Goal: Task Accomplishment & Management: Manage account settings

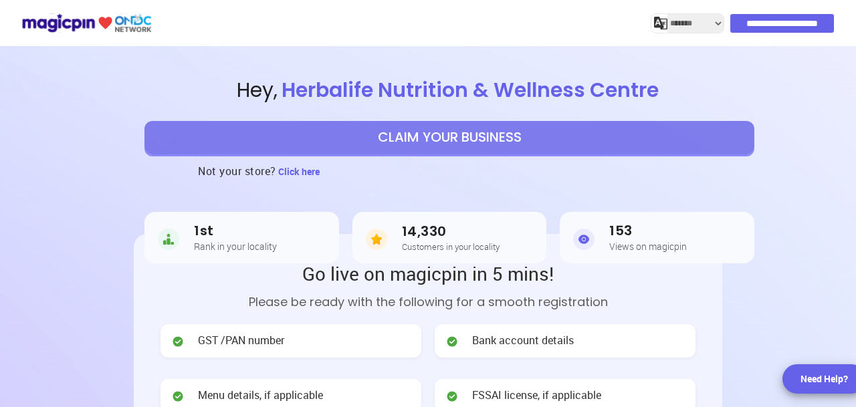
select select "*******"
click at [442, 143] on button "CLAIM YOUR BUSINESS" at bounding box center [449, 137] width 610 height 33
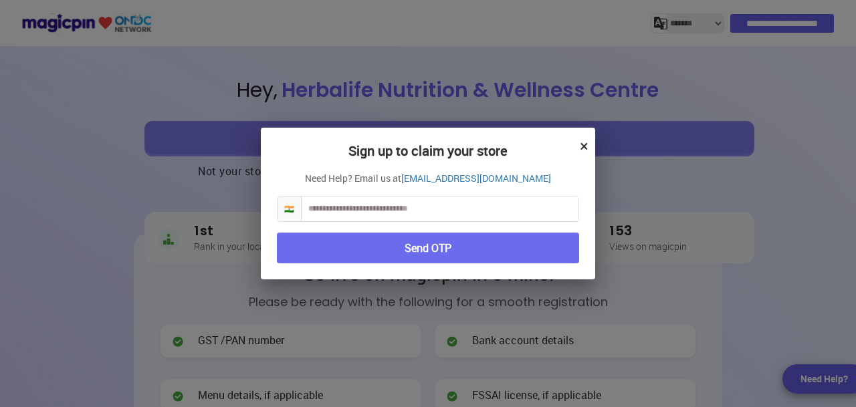
click at [427, 207] on input "text" at bounding box center [440, 209] width 277 height 25
type input "**********"
click at [435, 245] on button "Send OTP" at bounding box center [428, 248] width 302 height 31
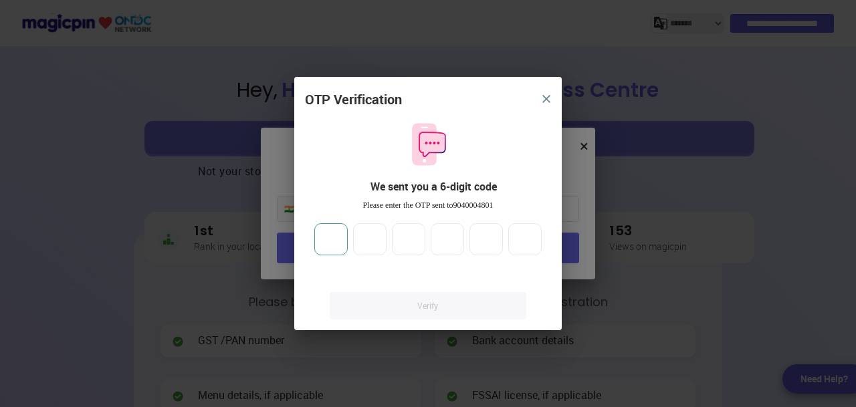
click at [339, 243] on input "number" at bounding box center [330, 239] width 33 height 32
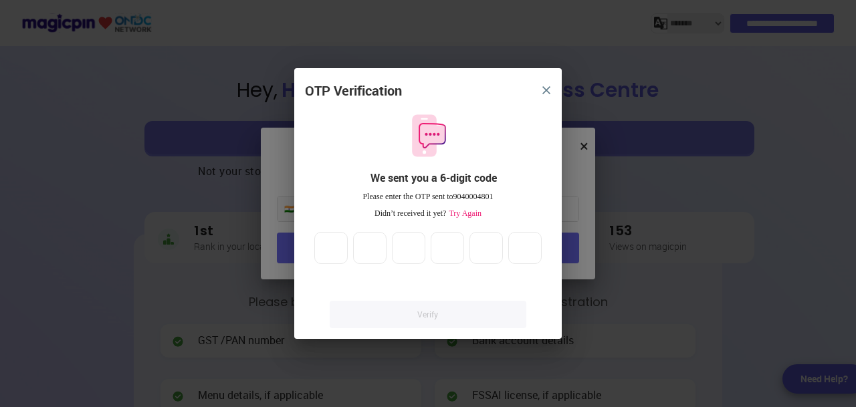
click at [464, 215] on span "Try Again" at bounding box center [463, 213] width 35 height 9
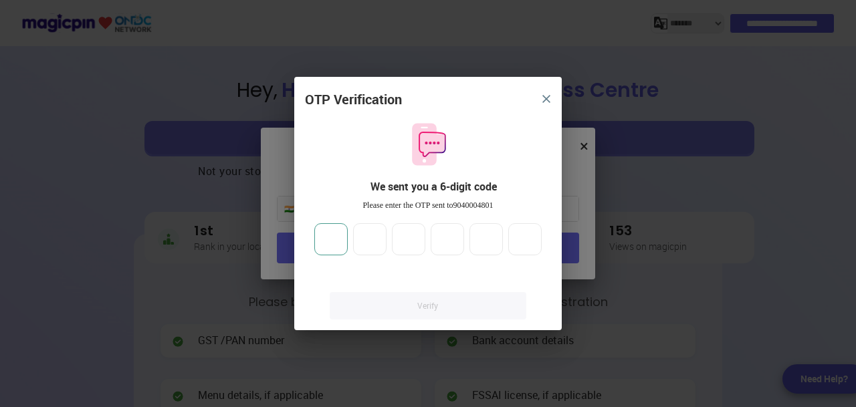
click at [328, 243] on input "number" at bounding box center [330, 239] width 33 height 32
type input "*"
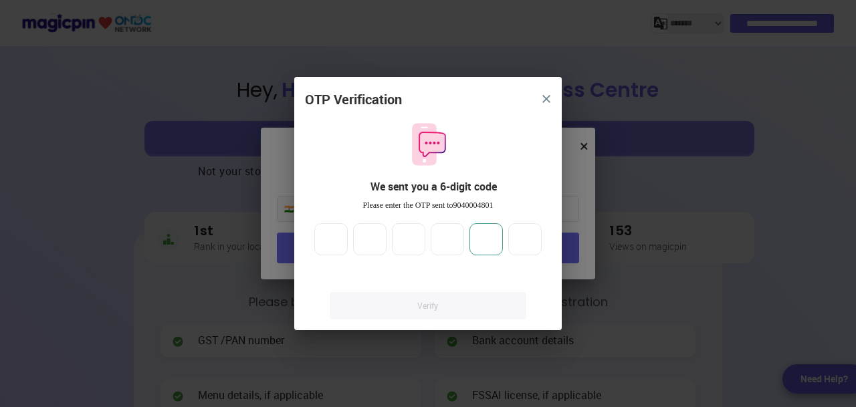
type input "*"
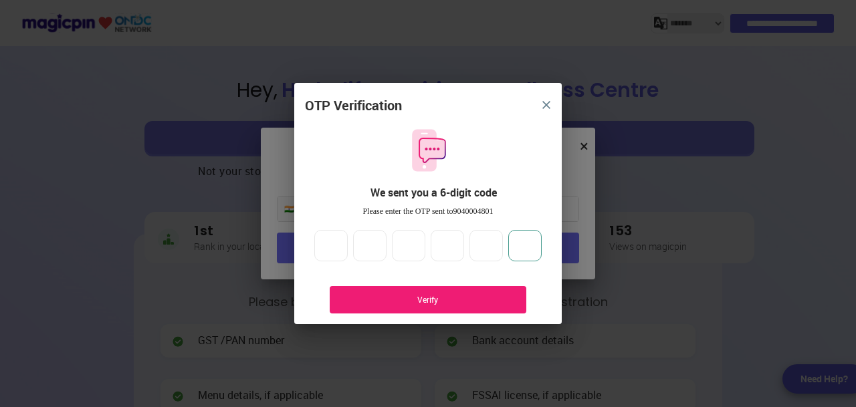
type input "*"
click at [476, 304] on div "Verify" at bounding box center [428, 299] width 157 height 11
click at [437, 308] on div "Verify" at bounding box center [428, 299] width 197 height 27
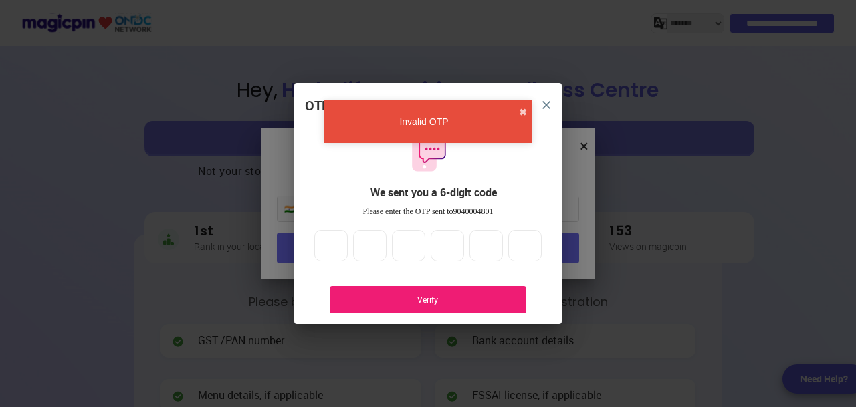
click at [527, 116] on div "Invalid OTP ✖" at bounding box center [428, 121] width 209 height 43
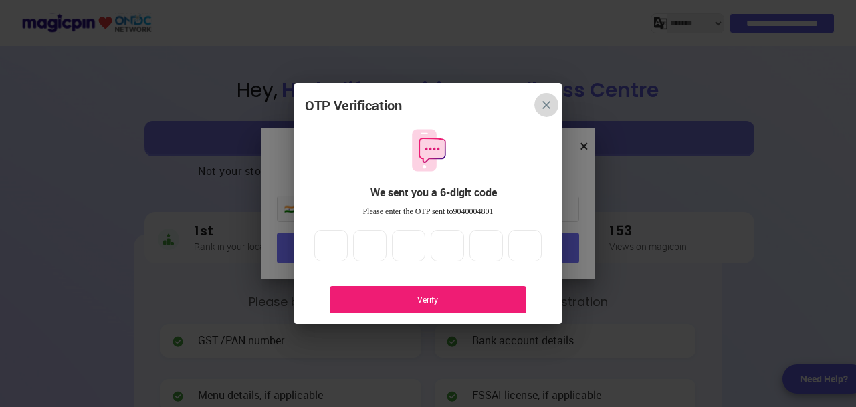
click at [546, 104] on img "close" at bounding box center [546, 105] width 8 height 8
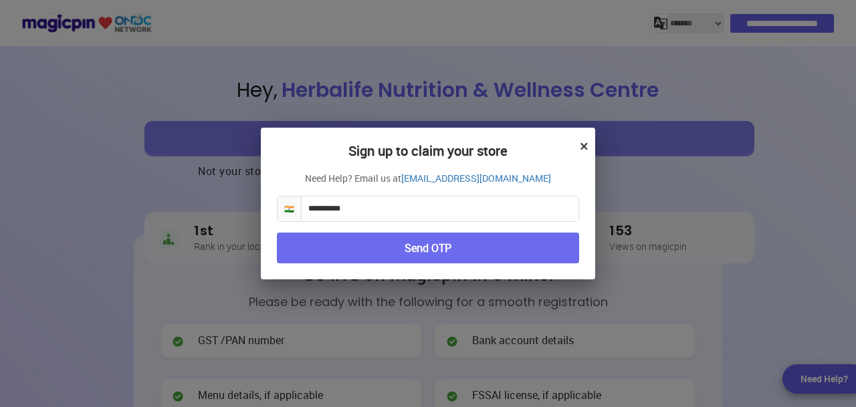
click at [432, 252] on button "Send OTP" at bounding box center [428, 248] width 302 height 31
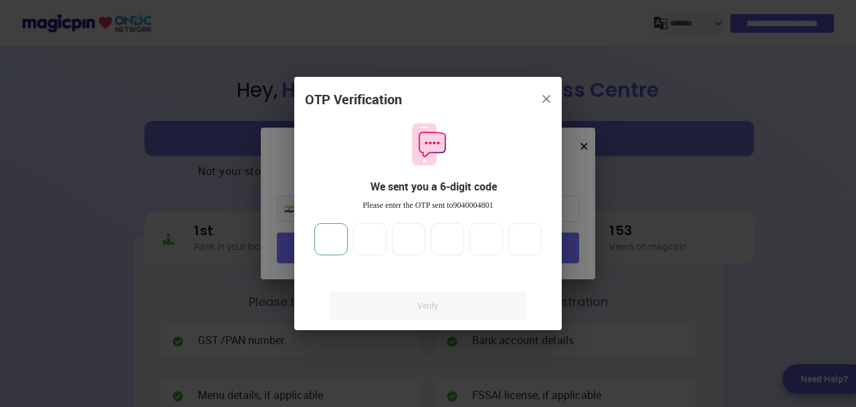
click at [334, 240] on input "number" at bounding box center [330, 239] width 33 height 32
type input "*"
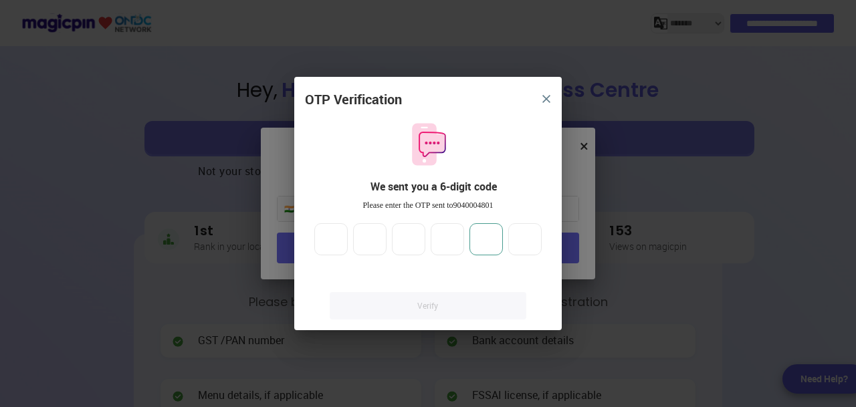
type input "*"
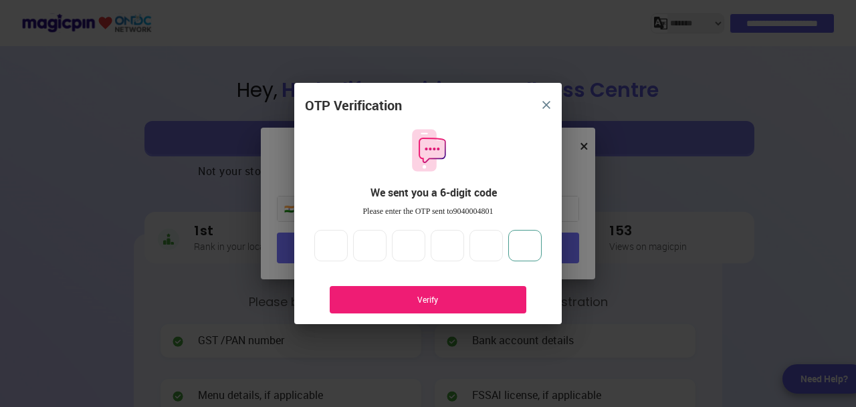
type input "*"
click at [447, 306] on div "Verify" at bounding box center [428, 299] width 197 height 27
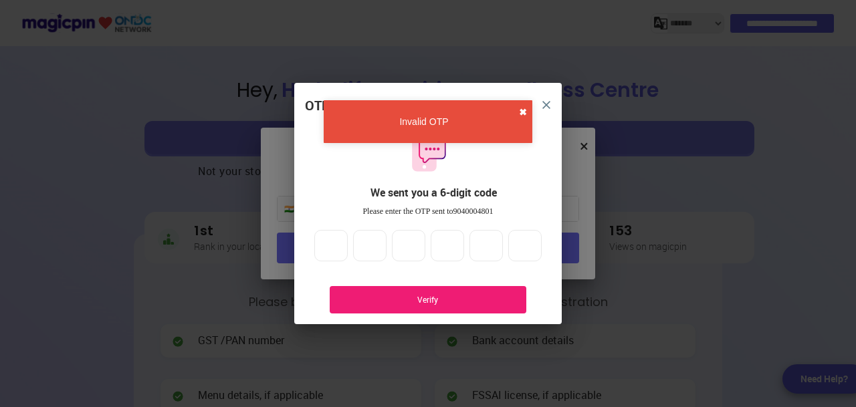
click at [525, 110] on button "✖" at bounding box center [523, 112] width 8 height 13
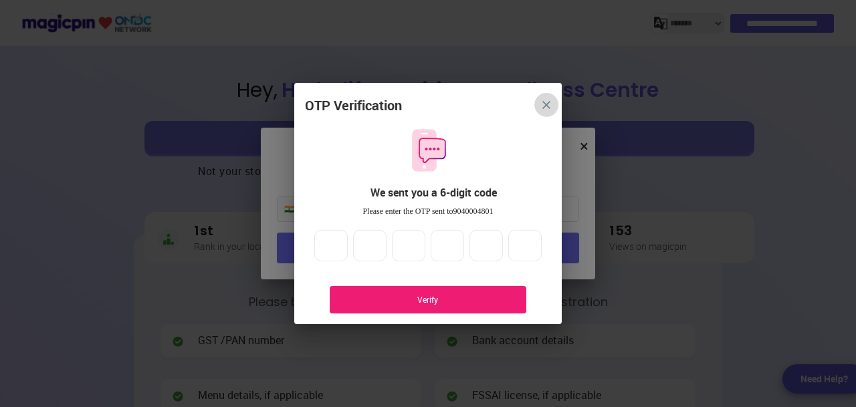
click at [546, 108] on img "close" at bounding box center [546, 105] width 8 height 8
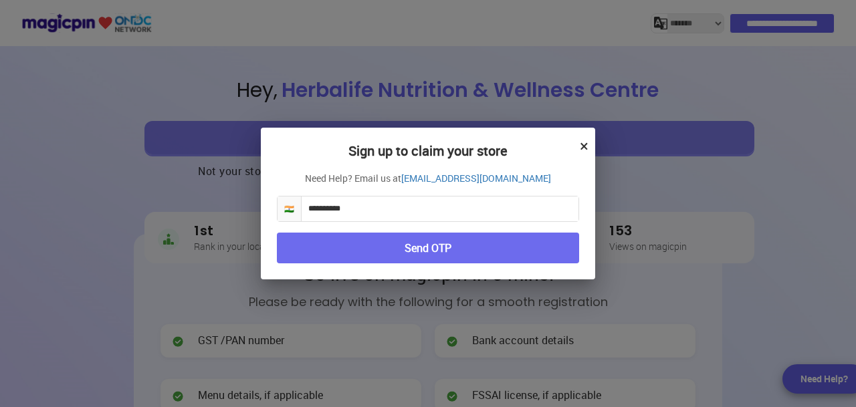
click at [587, 150] on button "×" at bounding box center [584, 145] width 9 height 23
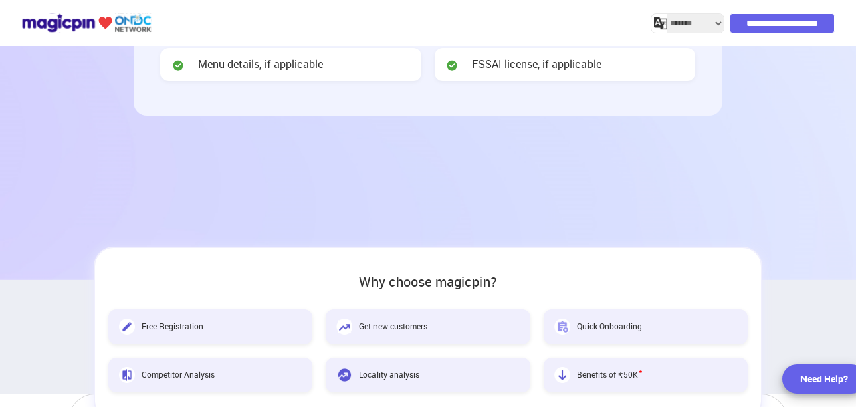
scroll to position [268, 0]
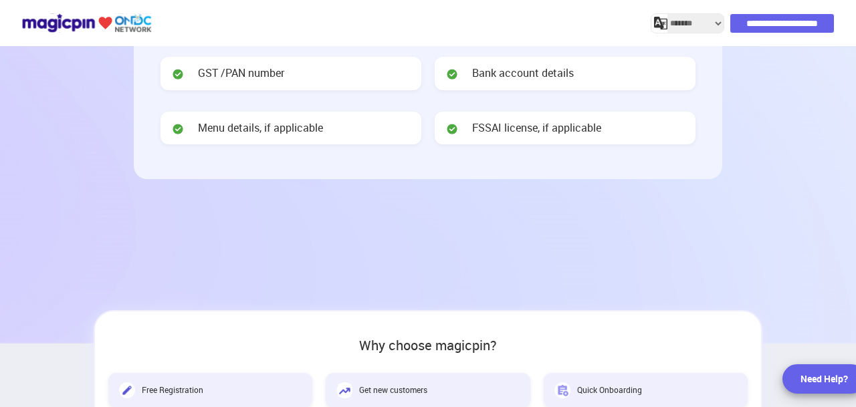
click at [544, 130] on span "FSSAI license, if applicable" at bounding box center [536, 127] width 129 height 15
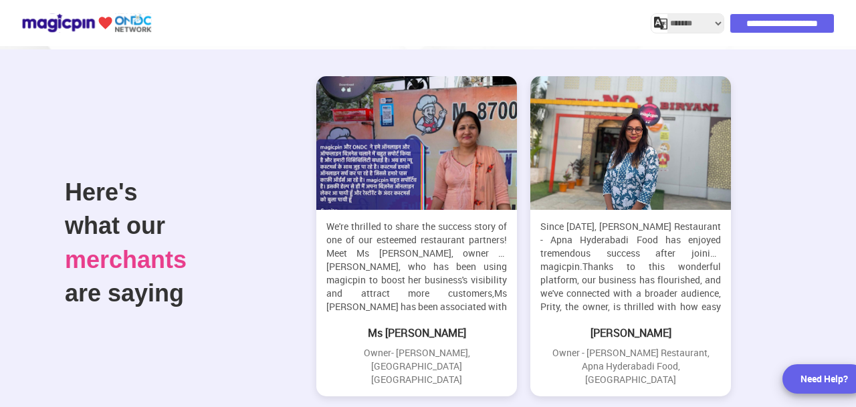
scroll to position [1720, 0]
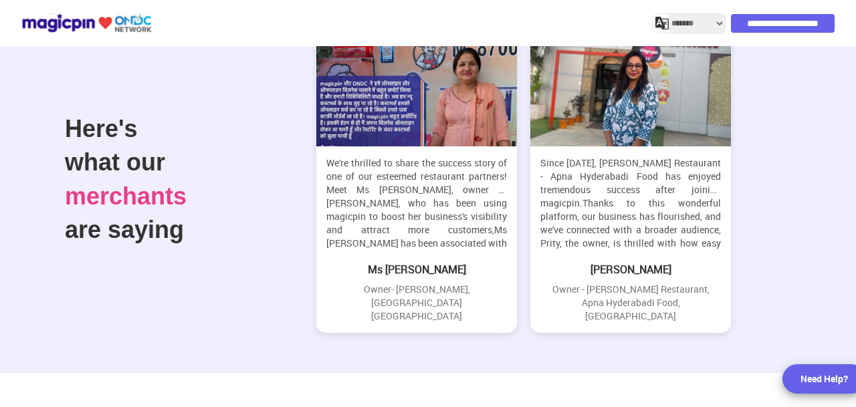
click at [742, 23] on input "**********" at bounding box center [783, 23] width 104 height 19
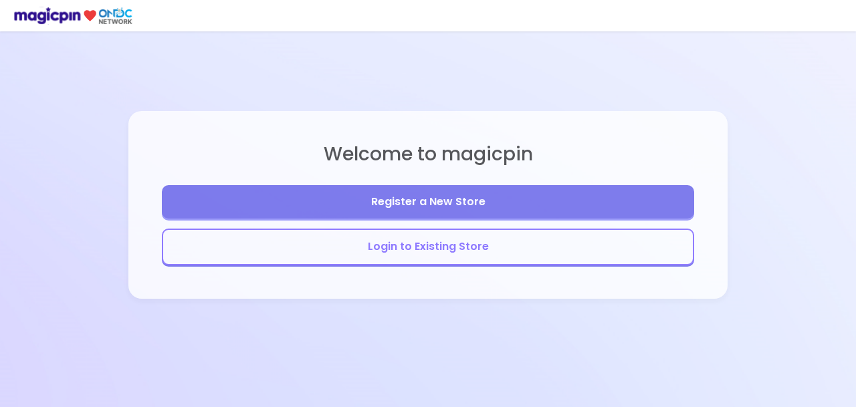
click at [454, 248] on button "Login to Existing Store" at bounding box center [428, 247] width 532 height 37
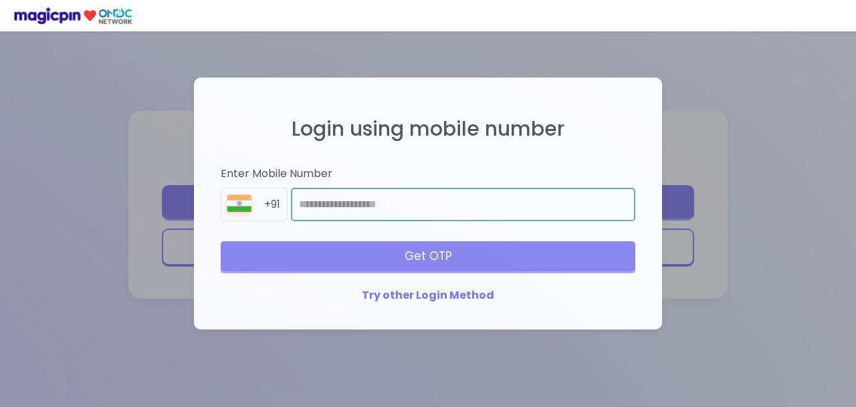
click at [360, 207] on input "number" at bounding box center [463, 204] width 344 height 33
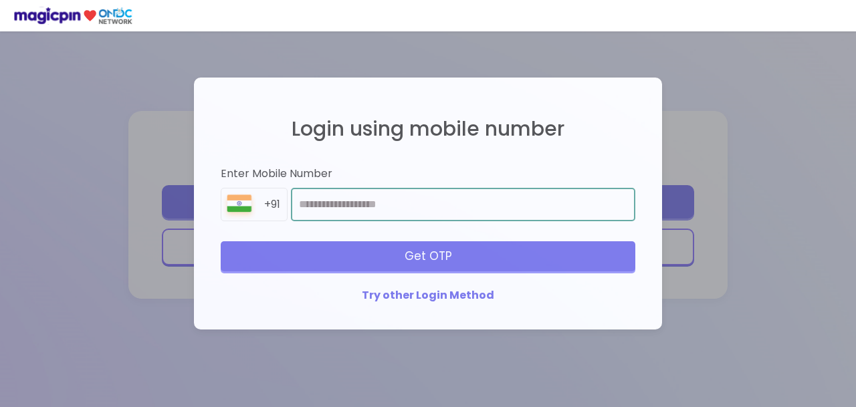
type input "**********"
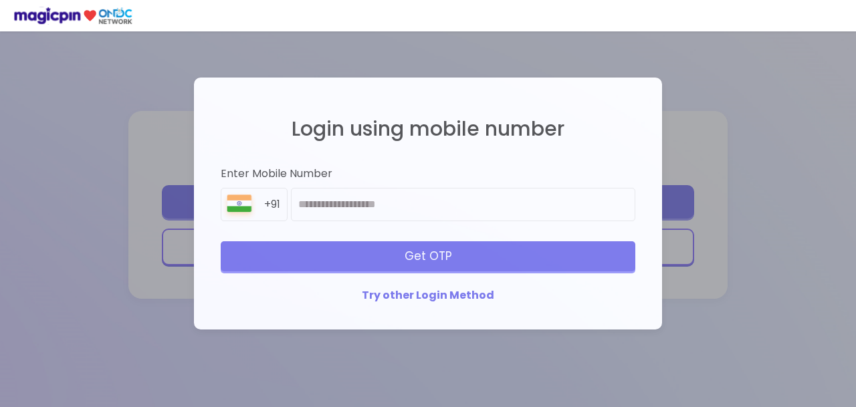
click at [423, 260] on div "Get OTP" at bounding box center [428, 255] width 415 height 29
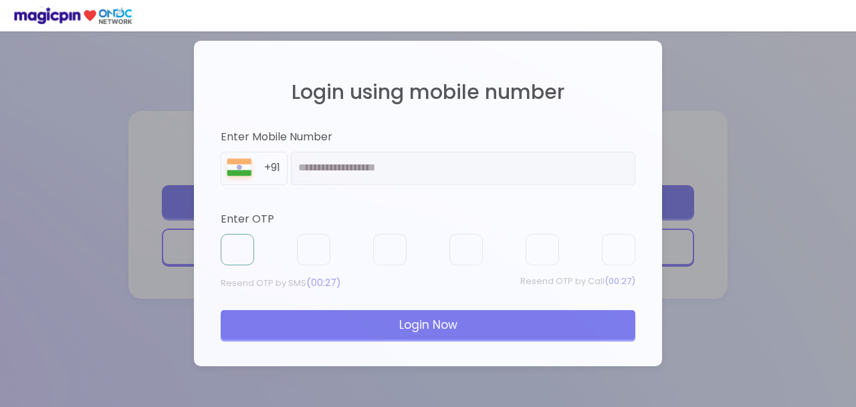
click at [227, 247] on input "text" at bounding box center [237, 250] width 33 height 32
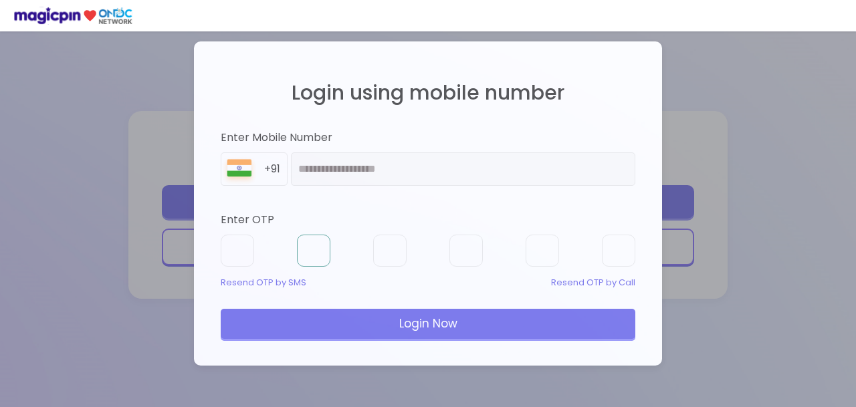
type input "*"
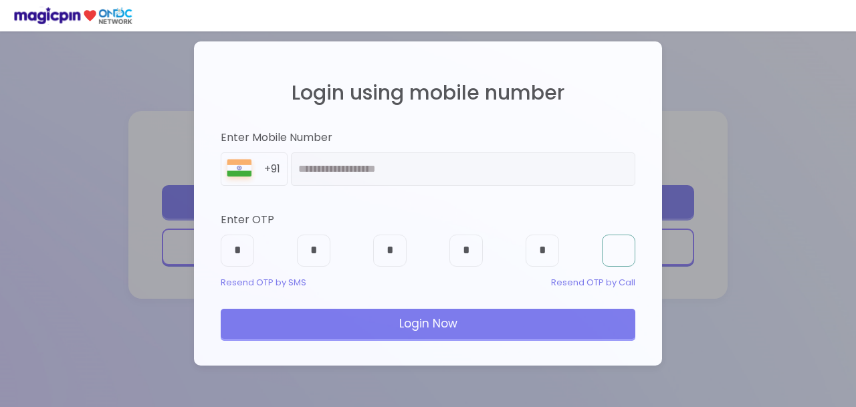
type input "*"
click at [437, 316] on div "Login Now" at bounding box center [428, 323] width 415 height 29
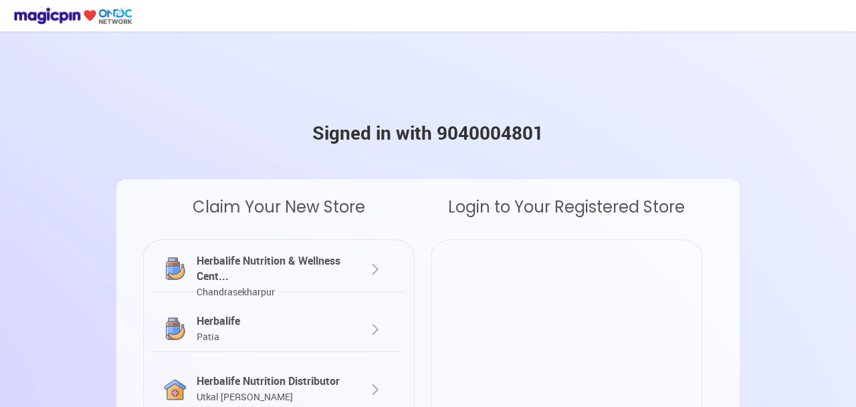
click at [374, 269] on img at bounding box center [375, 270] width 16 height 16
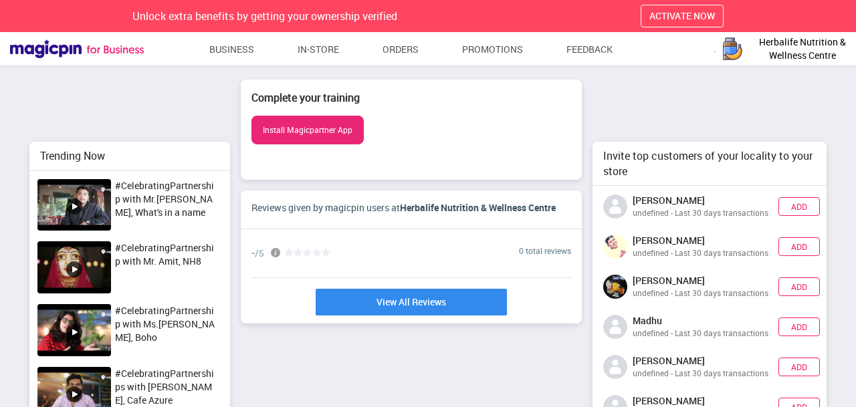
click at [761, 52] on span "Herbalife Nutrition & Wellness Centre" at bounding box center [802, 48] width 100 height 27
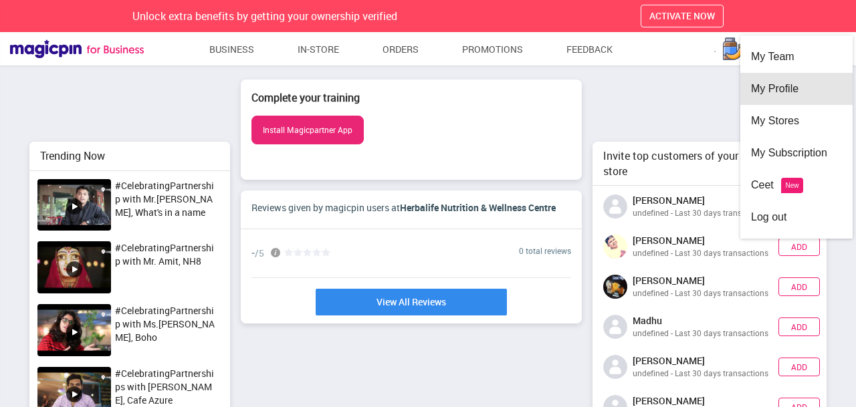
click at [770, 86] on div "My Profile" at bounding box center [796, 89] width 91 height 32
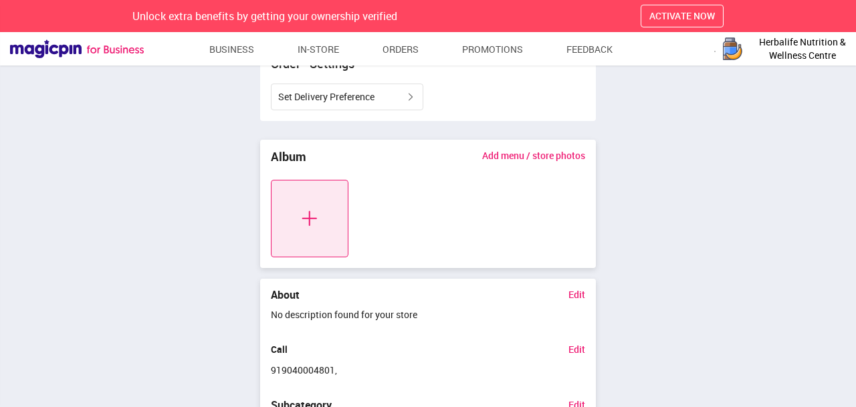
scroll to position [468, 0]
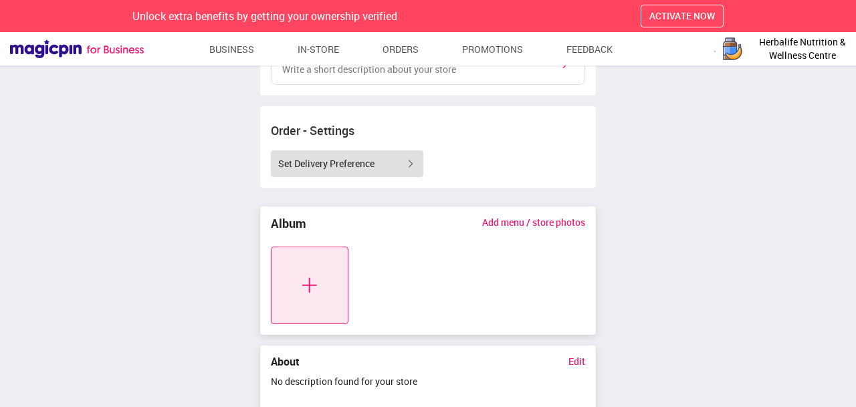
click at [397, 164] on div "Set Delivery Preference" at bounding box center [347, 163] width 152 height 27
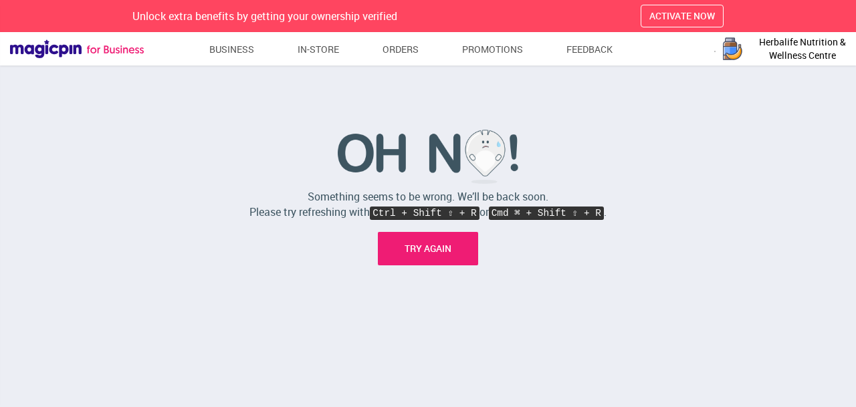
scroll to position [25, 0]
click at [789, 49] on span "Herbalife Nutrition & Wellness Centre" at bounding box center [802, 48] width 100 height 27
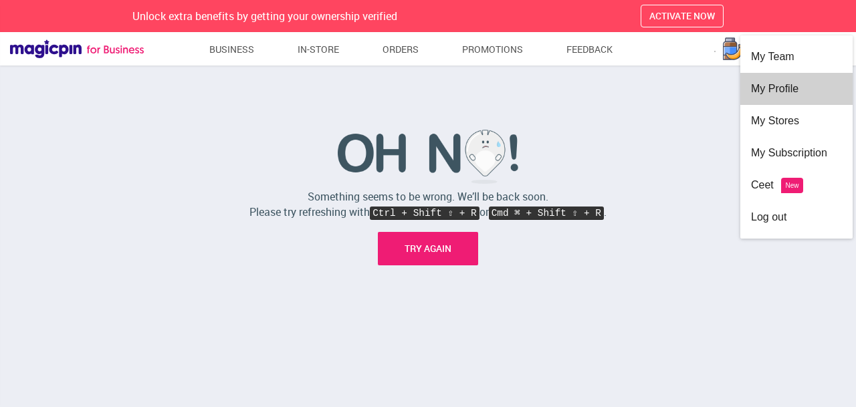
click at [789, 90] on div "My Profile" at bounding box center [796, 89] width 91 height 32
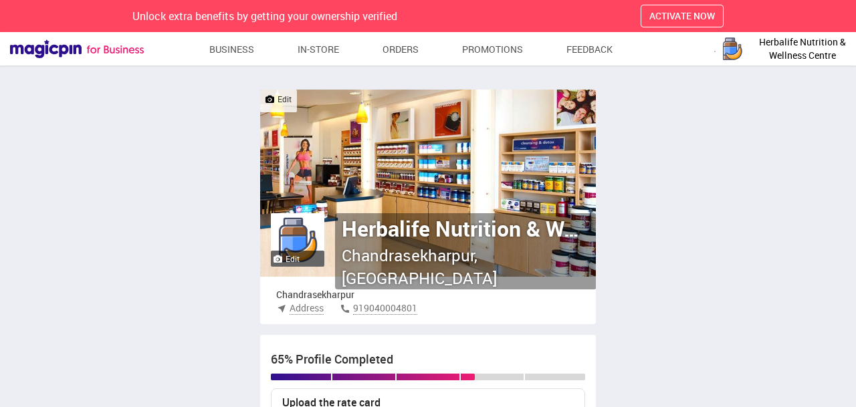
scroll to position [67, 0]
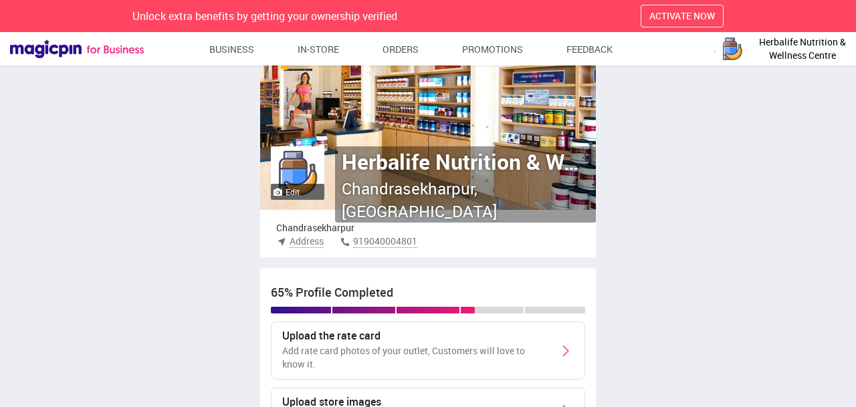
click at [298, 190] on label "Edit" at bounding box center [287, 192] width 26 height 11
click at [0, 0] on input "Edit" at bounding box center [0, 0] width 0 height 0
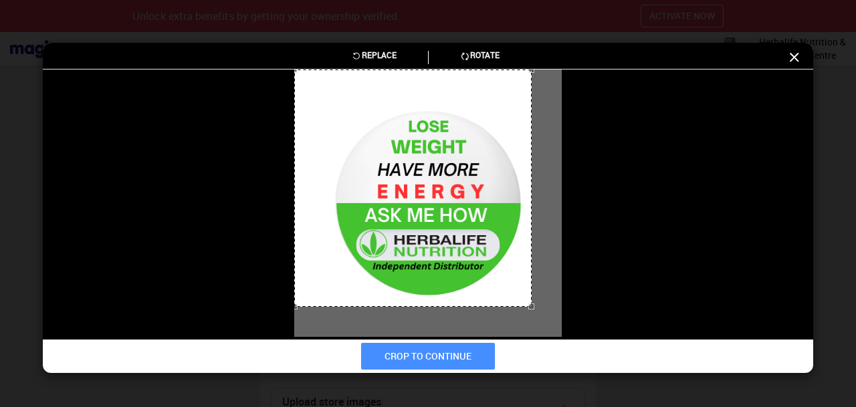
drag, startPoint x: 561, startPoint y: 334, endPoint x: 531, endPoint y: 300, distance: 46.0
click at [531, 300] on div at bounding box center [412, 188] width 237 height 237
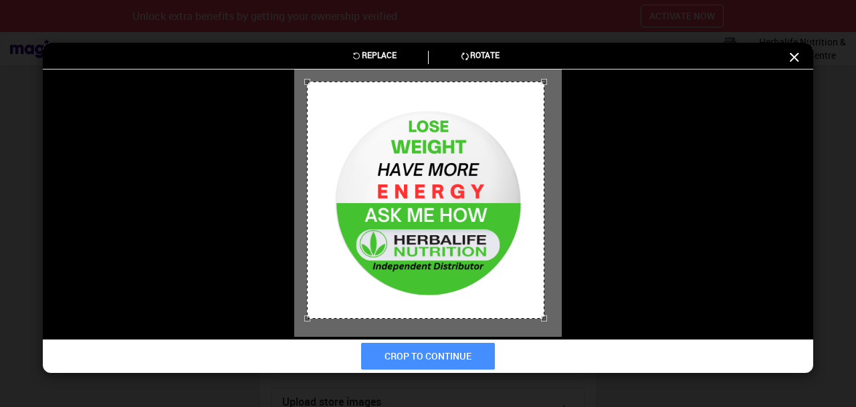
drag, startPoint x: 358, startPoint y: 122, endPoint x: 371, endPoint y: 134, distance: 17.5
click at [371, 134] on div at bounding box center [425, 200] width 237 height 237
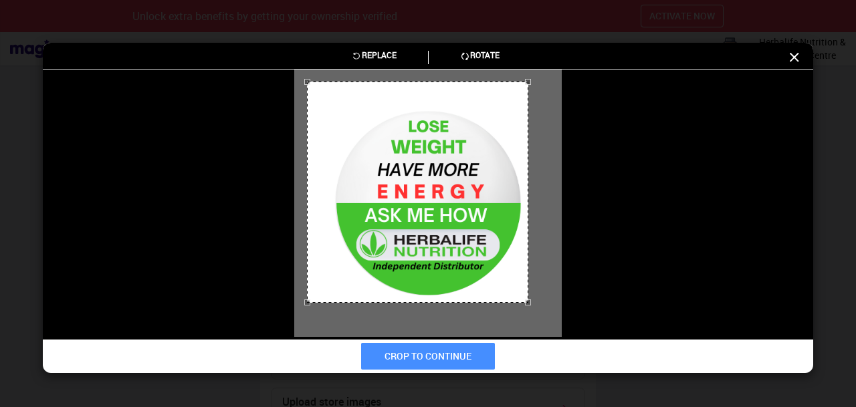
drag, startPoint x: 546, startPoint y: 320, endPoint x: 530, endPoint y: 297, distance: 27.8
click at [530, 297] on div at bounding box center [428, 204] width 268 height 268
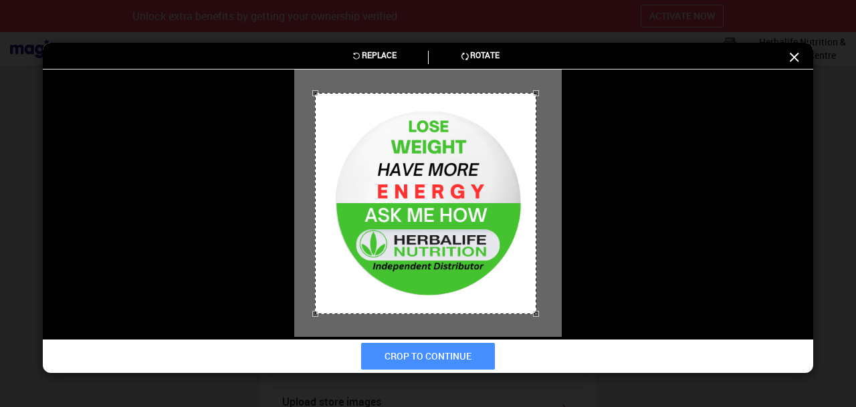
drag, startPoint x: 480, startPoint y: 193, endPoint x: 488, endPoint y: 204, distance: 13.9
click at [488, 204] on div at bounding box center [425, 203] width 221 height 221
click at [456, 360] on button "CROP TO CONTINUE" at bounding box center [428, 356] width 134 height 27
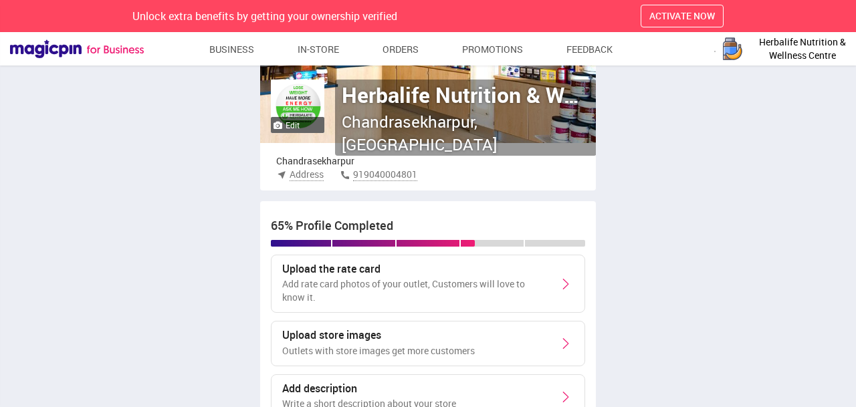
scroll to position [268, 0]
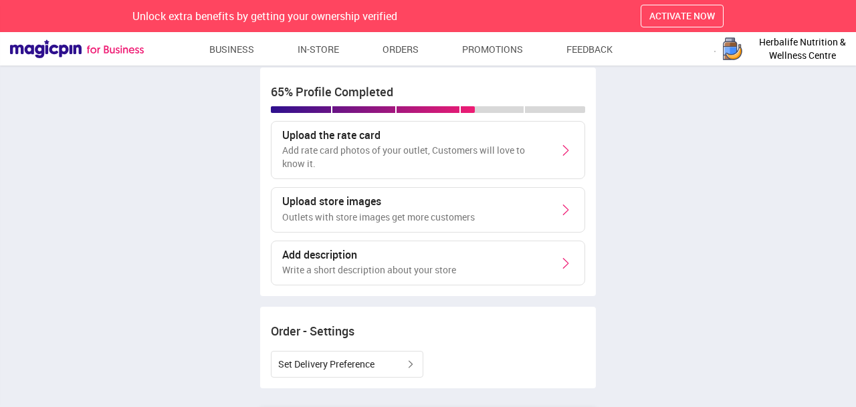
click at [404, 274] on p "Write a short description about your store" at bounding box center [369, 270] width 174 height 13
click at [554, 260] on div "Add description Write a short description about your store" at bounding box center [428, 263] width 314 height 45
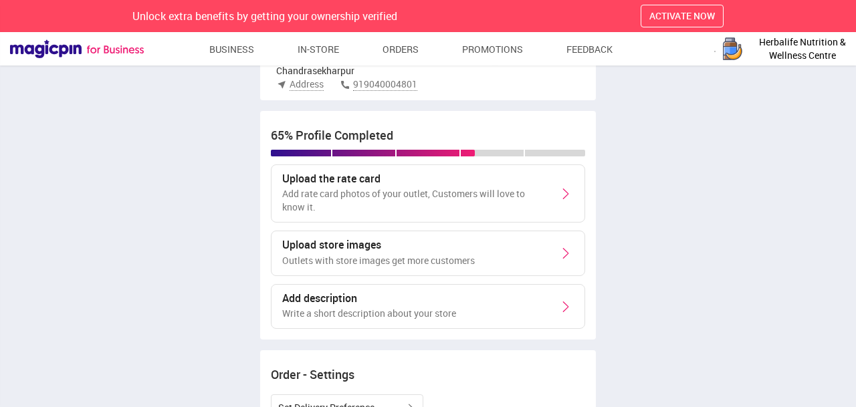
scroll to position [201, 0]
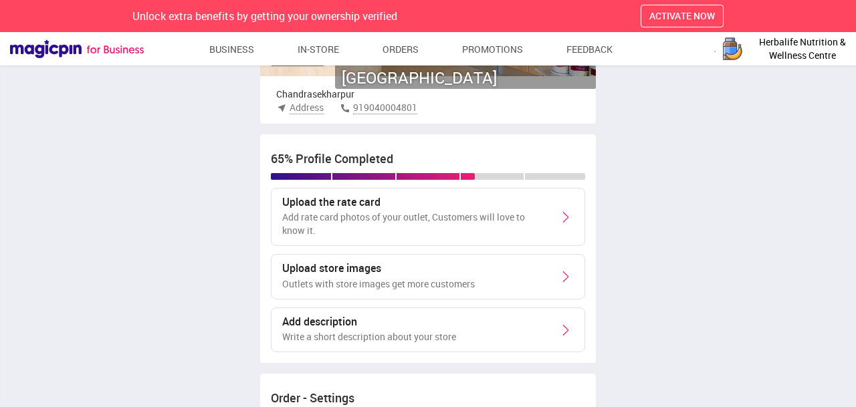
click at [387, 215] on p "Add rate card photos of your outlet, Customers will love to know it." at bounding box center [414, 224] width 264 height 27
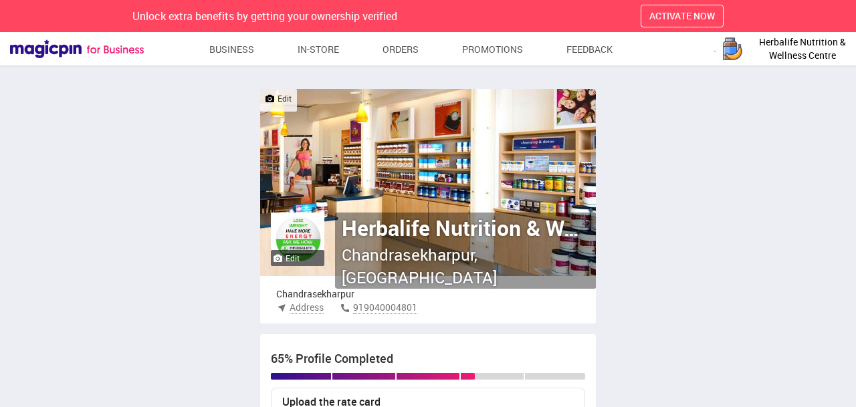
scroll to position [0, 0]
click at [691, 16] on span "ACTIVATE NOW" at bounding box center [682, 15] width 66 height 13
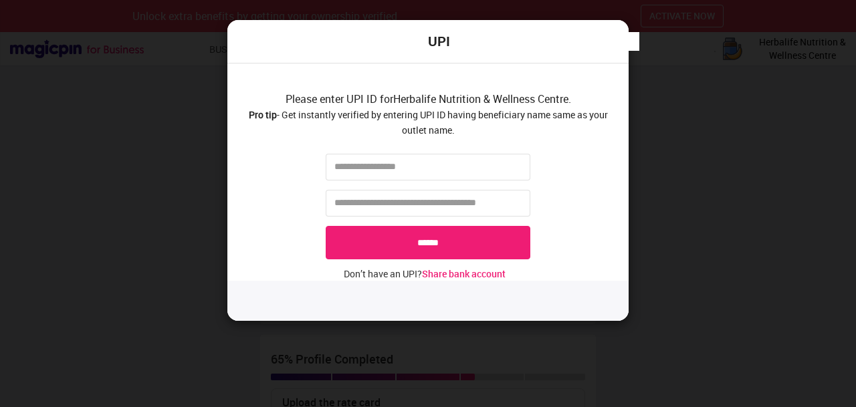
click at [713, 116] on div "UPI Please enter UPI ID for Herbalife Nutrition & Wellness Centre . Pro tip - G…" at bounding box center [428, 203] width 856 height 407
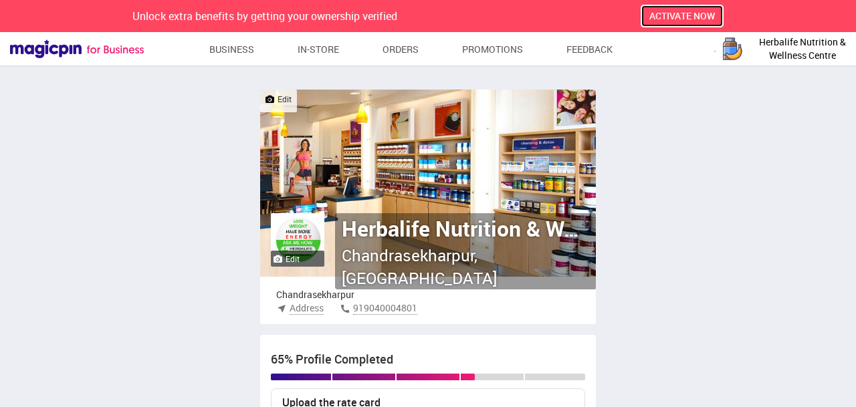
click at [646, 8] on button "ACTIVATE NOW" at bounding box center [682, 16] width 83 height 23
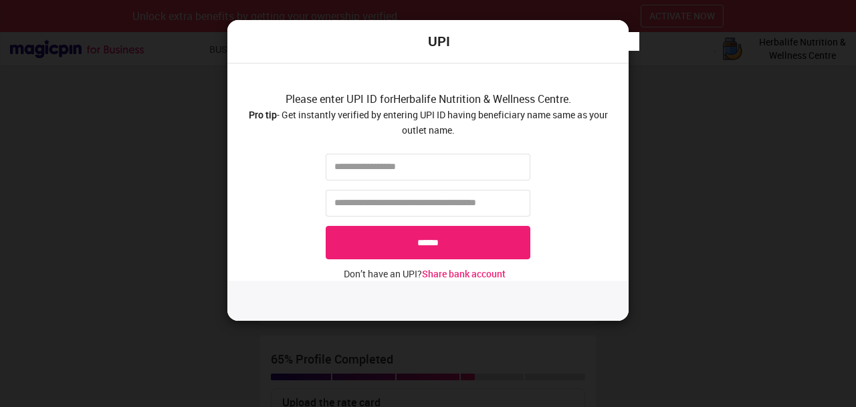
click at [639, 9] on div "UPI Please enter UPI ID for Herbalife Nutrition & Wellness Centre . Pro tip - G…" at bounding box center [428, 203] width 856 height 407
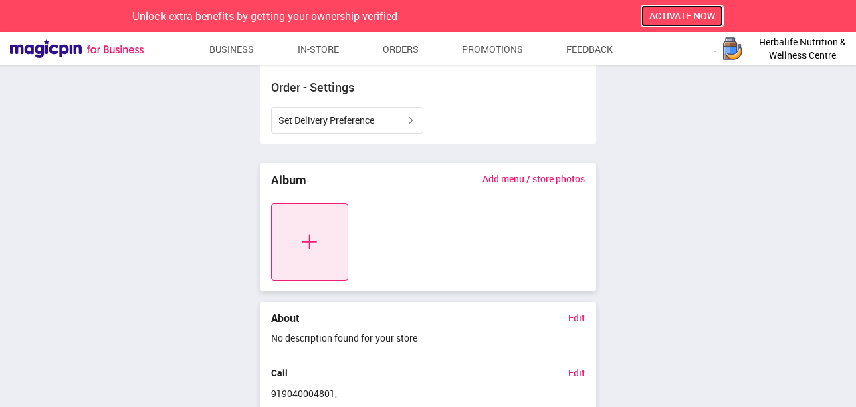
scroll to position [535, 0]
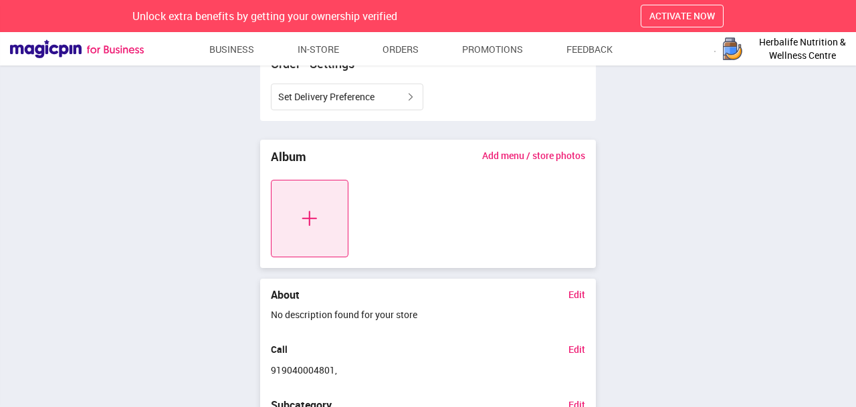
click at [314, 217] on img at bounding box center [310, 219] width 78 height 78
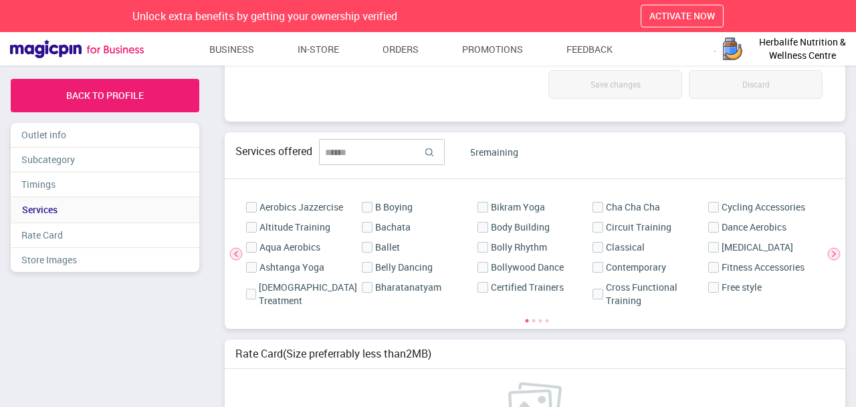
scroll to position [870, 0]
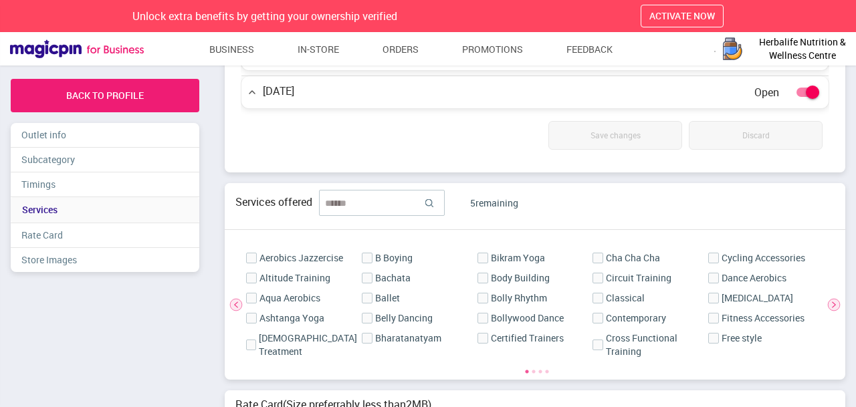
click at [382, 205] on input "search" at bounding box center [375, 203] width 100 height 13
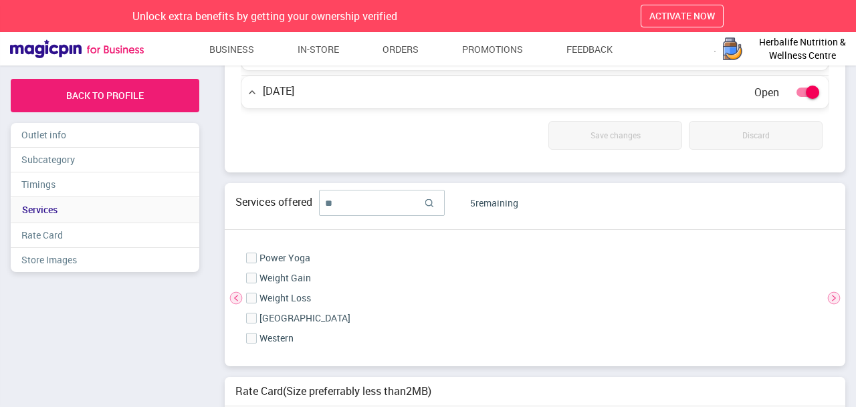
type input "**"
click at [284, 297] on link "Weight Loss" at bounding box center [286, 298] width 52 height 13
click at [247, 296] on label at bounding box center [250, 298] width 9 height 11
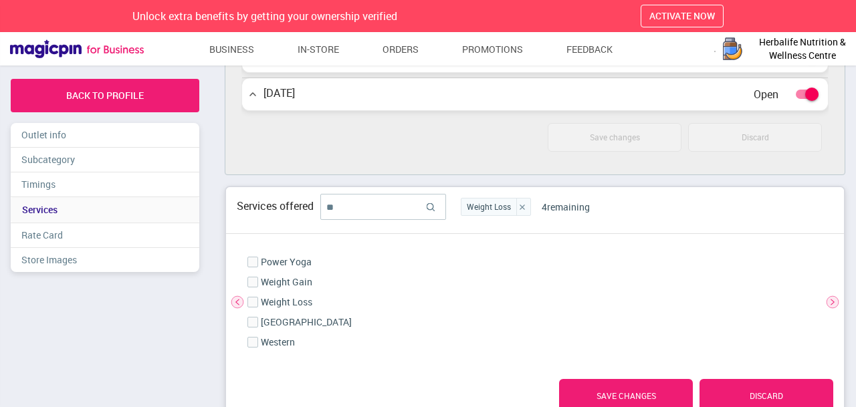
scroll to position [872, 0]
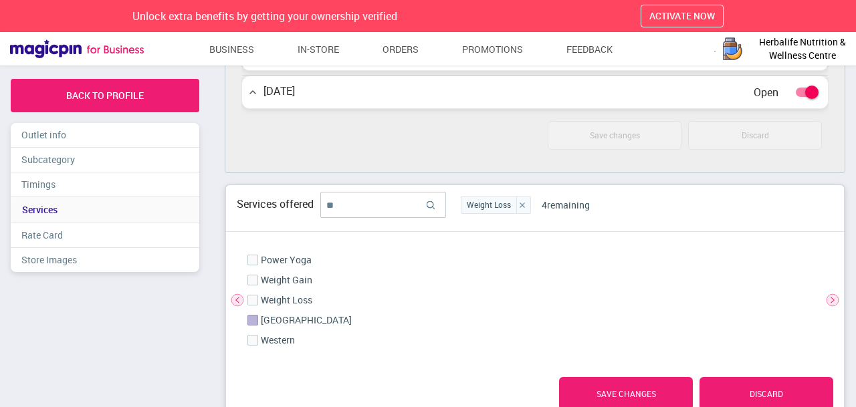
click at [255, 323] on label at bounding box center [251, 320] width 9 height 11
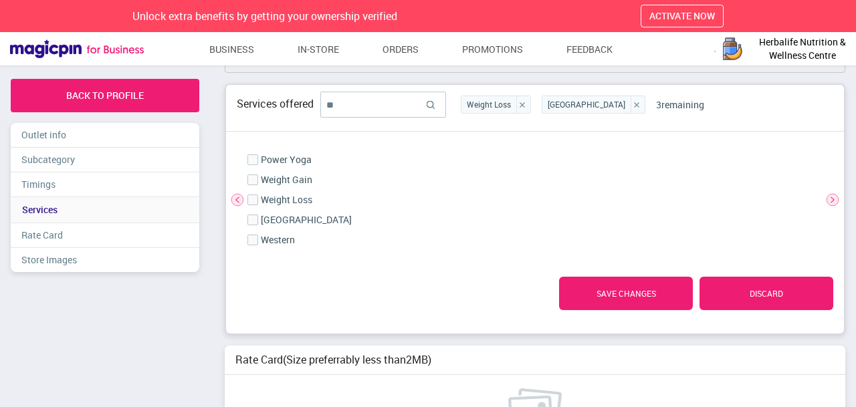
scroll to position [1006, 0]
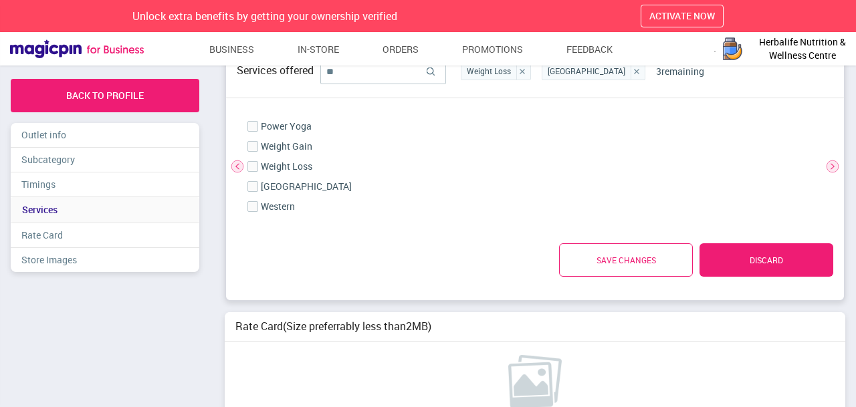
click at [627, 276] on link "Save Changes" at bounding box center [626, 259] width 134 height 33
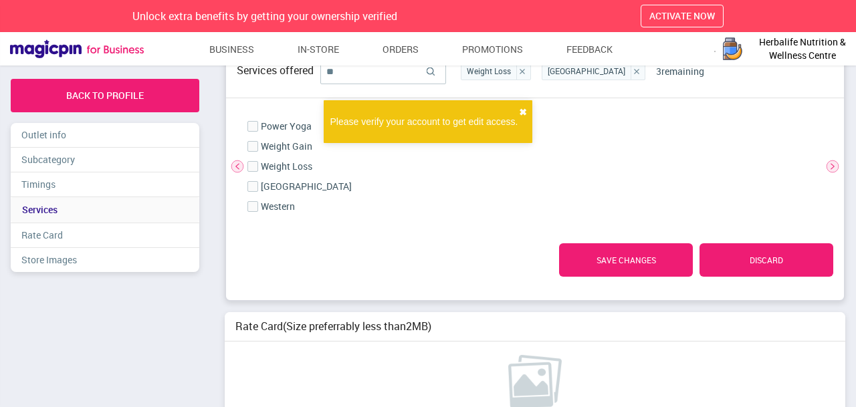
click at [520, 114] on button "✖" at bounding box center [523, 112] width 8 height 13
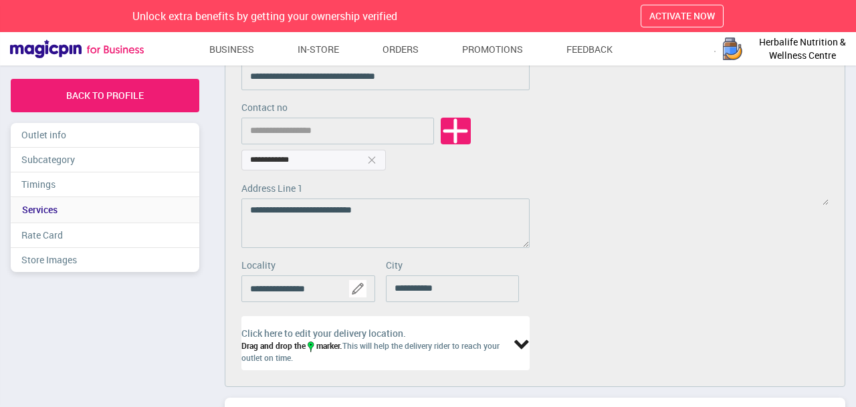
scroll to position [0, 0]
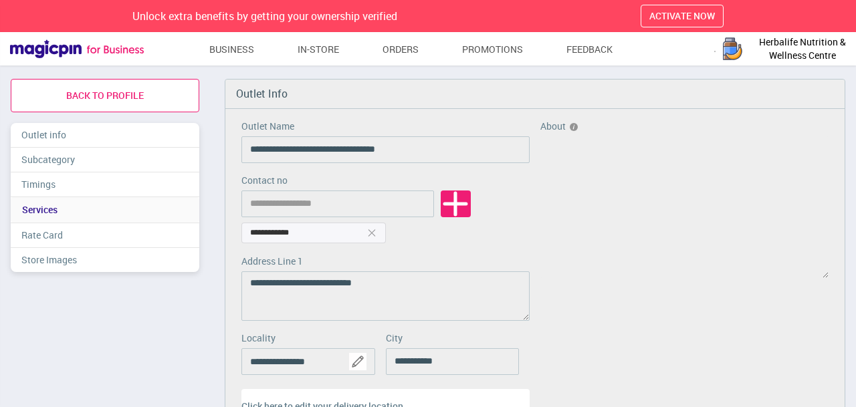
click at [129, 100] on link "back to profile" at bounding box center [105, 95] width 189 height 33
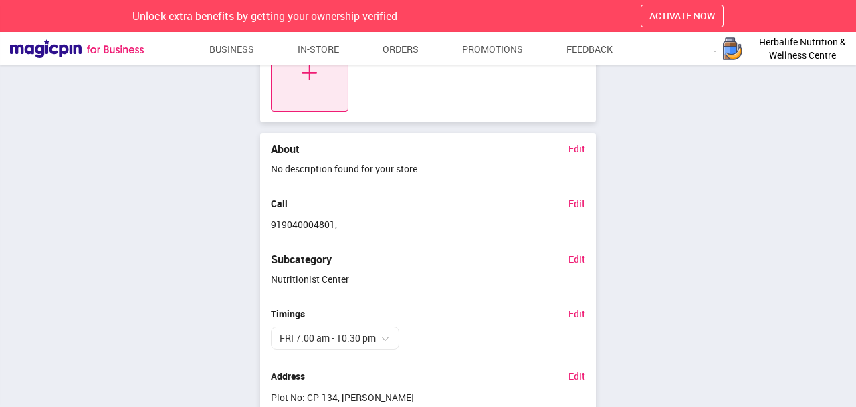
scroll to position [614, 0]
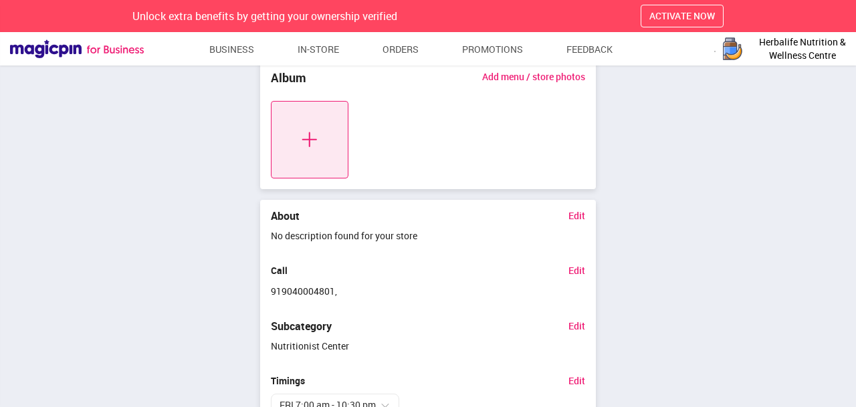
click at [581, 216] on link "Edit" at bounding box center [577, 216] width 17 height 10
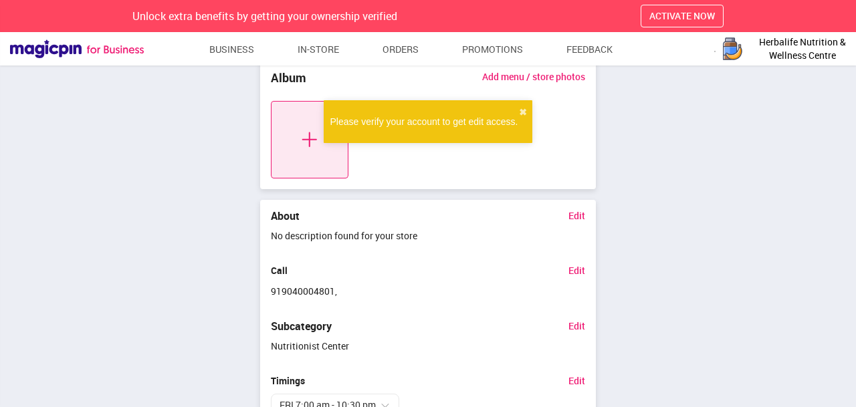
click at [721, 229] on div "Edit Edit Herbalife Nutrition & Wellness Centre [GEOGRAPHIC_DATA] Address 91904…" at bounding box center [428, 38] width 856 height 1124
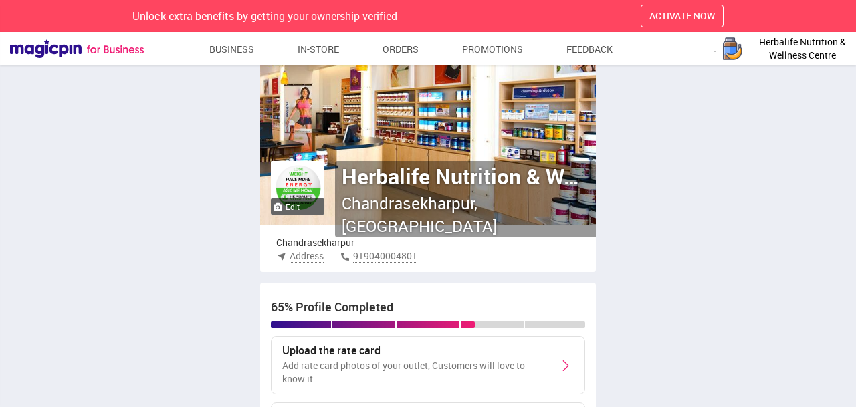
scroll to position [0, 0]
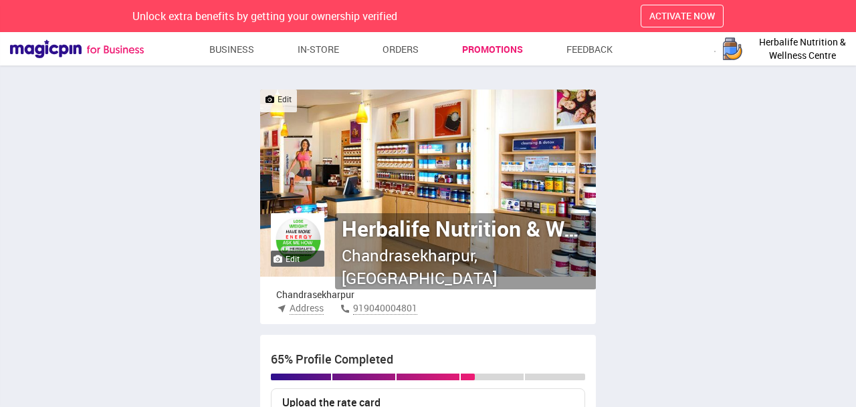
click at [504, 52] on link "Promotions" at bounding box center [492, 49] width 61 height 24
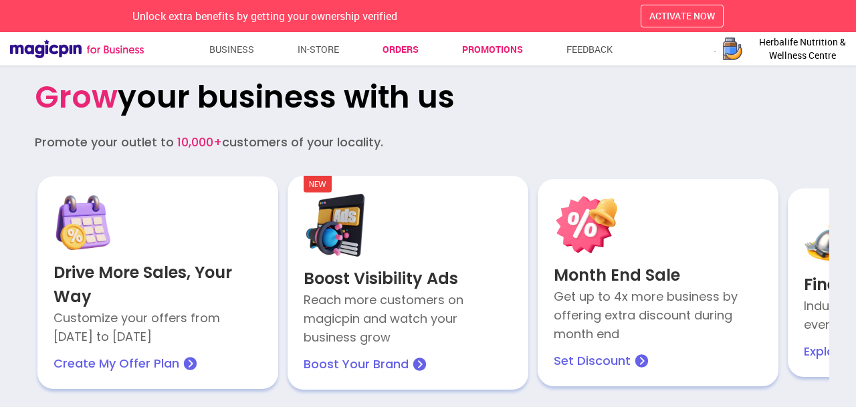
click at [399, 49] on link "Orders" at bounding box center [401, 49] width 36 height 24
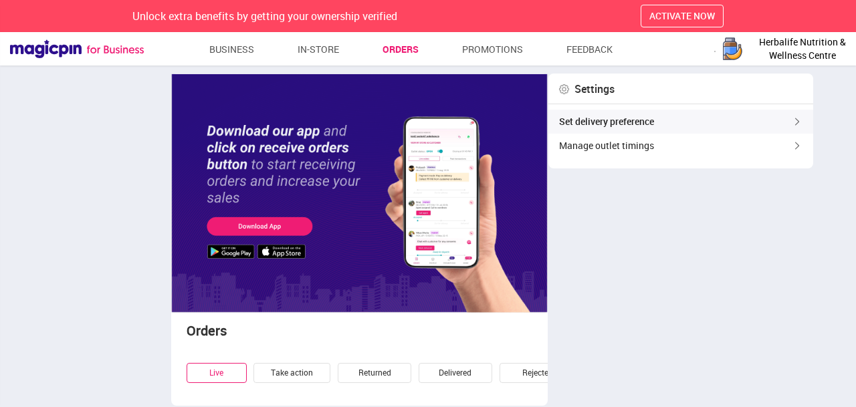
click at [797, 124] on img at bounding box center [797, 121] width 11 height 13
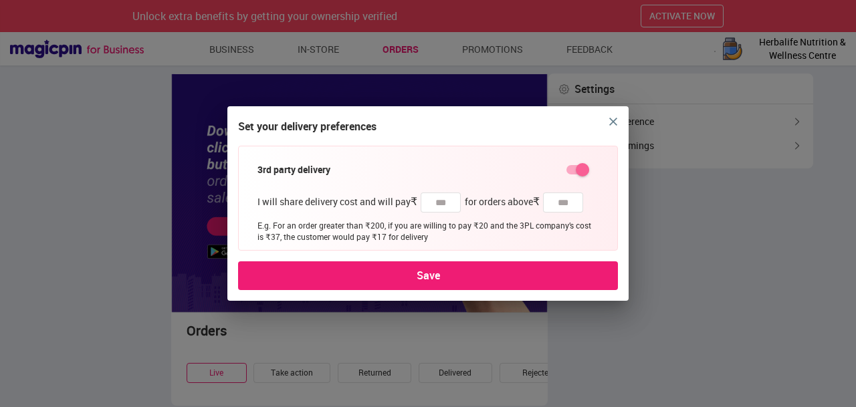
click at [611, 122] on img "close" at bounding box center [613, 122] width 8 height 8
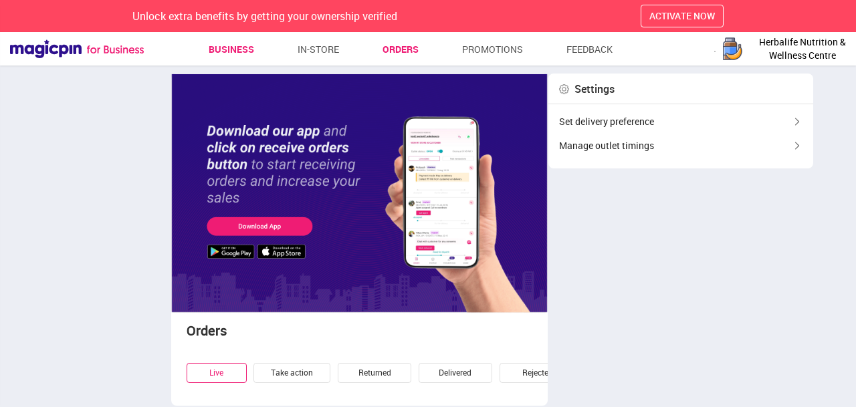
click at [240, 47] on link "Business" at bounding box center [231, 49] width 45 height 24
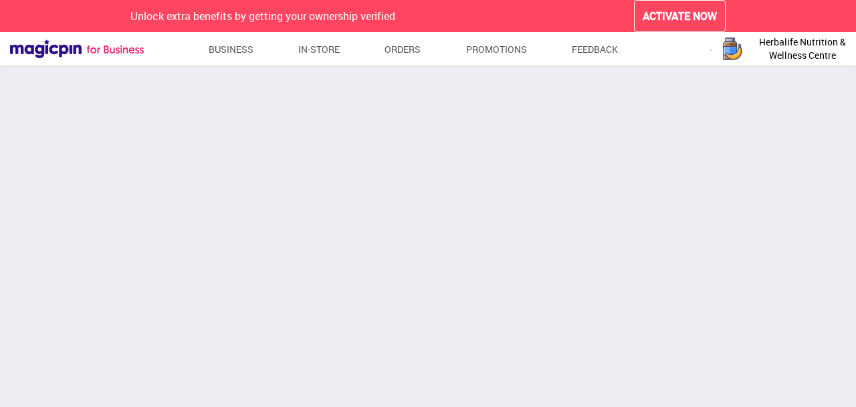
click at [811, 45] on span "Herbalife Nutrition & Wellness Centre" at bounding box center [802, 48] width 100 height 27
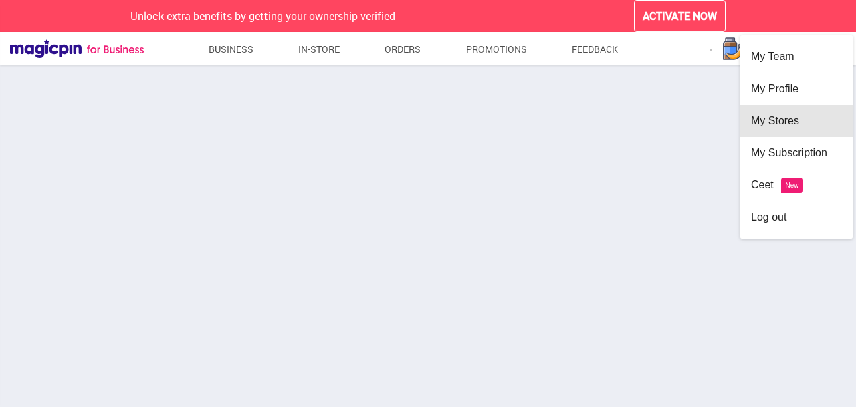
click at [777, 121] on div "My Stores" at bounding box center [796, 121] width 91 height 32
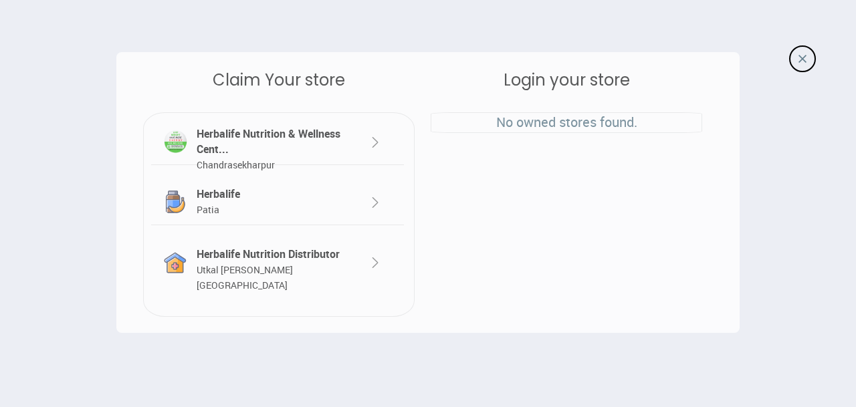
click at [371, 141] on img at bounding box center [375, 142] width 16 height 16
click at [278, 134] on div "Herbalife Nutrition & Wellness Cent... [GEOGRAPHIC_DATA]" at bounding box center [267, 149] width 148 height 46
click at [797, 60] on div at bounding box center [802, 58] width 27 height 27
